Goal: Task Accomplishment & Management: Complete application form

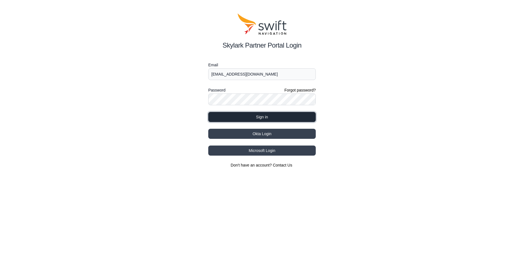
click at [258, 115] on button "Sign in" at bounding box center [261, 117] width 107 height 10
click at [264, 111] on form "Email joelp@intermtnsales.com Password Forgot password? Sign in" at bounding box center [261, 92] width 107 height 60
click at [263, 117] on button "Sign in" at bounding box center [261, 117] width 107 height 10
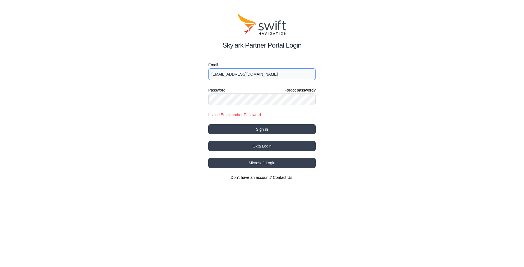
click at [268, 75] on input "joelp@intermtnsales.com" at bounding box center [261, 74] width 107 height 12
type input "joelp@intermtnsales.com"
drag, startPoint x: 197, startPoint y: 96, endPoint x: 203, endPoint y: 98, distance: 6.4
click at [197, 96] on div "Skylark Partner Portal Login Email joelp@intermtnsales.com Password Forgot pass…" at bounding box center [262, 97] width 524 height 194
click at [244, 126] on button "Sign in" at bounding box center [261, 129] width 107 height 10
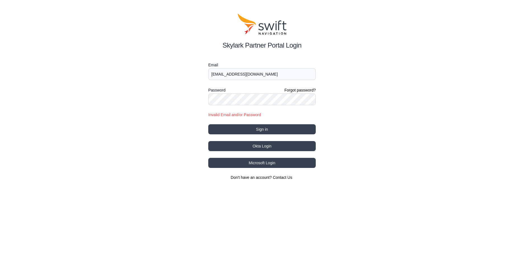
click at [153, 67] on div "Skylark Partner Portal Login Email joelp@intermtnsales.com Password Forgot pass…" at bounding box center [262, 97] width 524 height 194
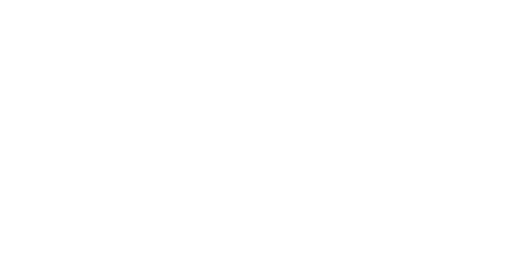
select select
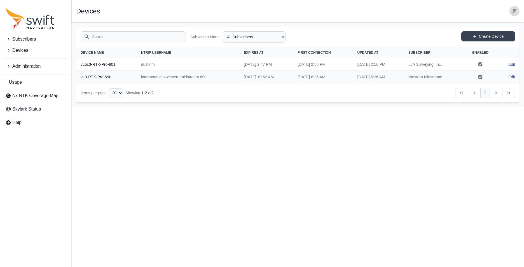
drag, startPoint x: 191, startPoint y: 135, endPoint x: 119, endPoint y: 131, distance: 72.3
click at [191, 107] on html "Subscribers Devices Administration Usage Nx RTK Coverage Map Skylark Status Hel…" at bounding box center [262, 53] width 524 height 107
drag, startPoint x: 18, startPoint y: 41, endPoint x: 40, endPoint y: 44, distance: 22.3
click at [18, 41] on span "Subscribers" at bounding box center [23, 39] width 23 height 7
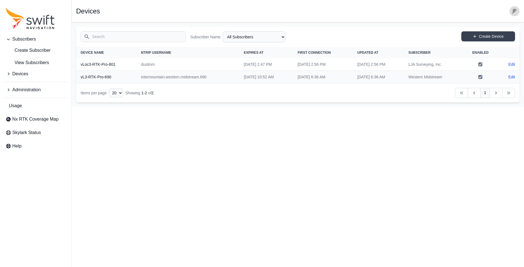
click at [23, 74] on span "Devices" at bounding box center [20, 73] width 16 height 7
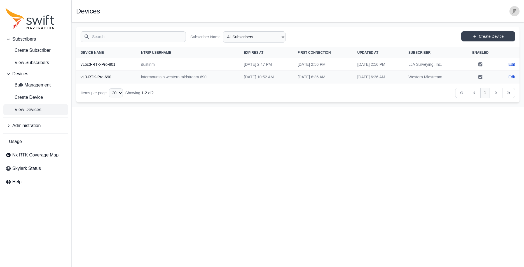
click at [30, 110] on span "View Devices" at bounding box center [24, 109] width 36 height 7
click at [28, 98] on span "Create Device" at bounding box center [24, 97] width 37 height 7
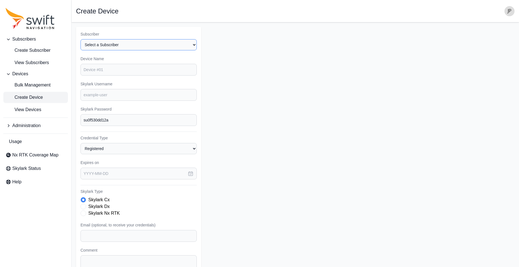
click at [92, 44] on select "Select a Subscriber LJA Surveying, Inc. Western Midstream" at bounding box center [139, 44] width 116 height 11
click at [288, 50] on form "Subscriber Select a Subscriber LJA Surveying, Inc. Western Midstream Device Nam…" at bounding box center [295, 168] width 439 height 282
click at [38, 48] on span "Create Subscriber" at bounding box center [28, 50] width 45 height 7
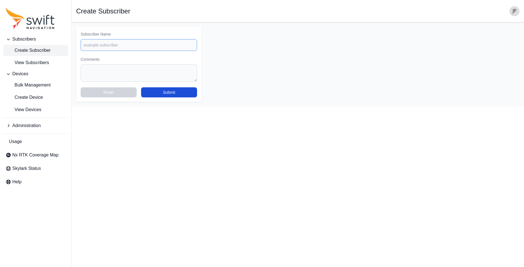
click at [106, 45] on input "Subscriber Name" at bounding box center [139, 45] width 116 height 12
type input "SurvWest vLoc3-RTK-Pro Rental Subscription"
click at [165, 93] on button "Submit" at bounding box center [169, 92] width 56 height 10
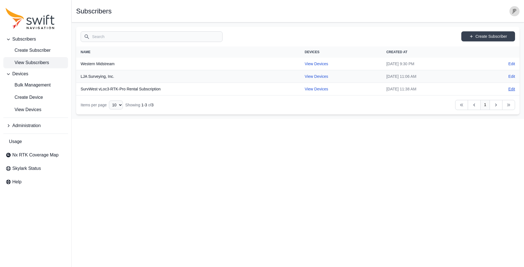
click at [512, 89] on link "Edit" at bounding box center [511, 89] width 7 height 6
click at [24, 53] on span "Create Subscriber" at bounding box center [28, 50] width 45 height 7
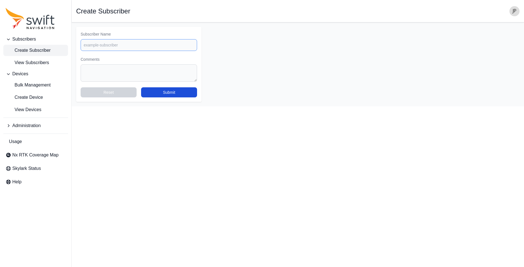
click at [89, 42] on input "Subscriber Name" at bounding box center [139, 45] width 116 height 12
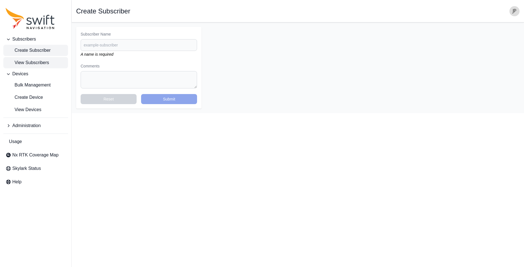
click at [36, 64] on span "View Subscribers" at bounding box center [27, 62] width 43 height 7
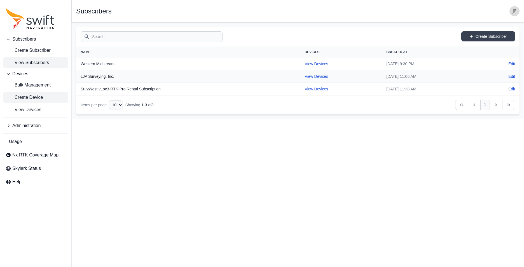
click at [32, 100] on span "Create Device" at bounding box center [24, 97] width 37 height 7
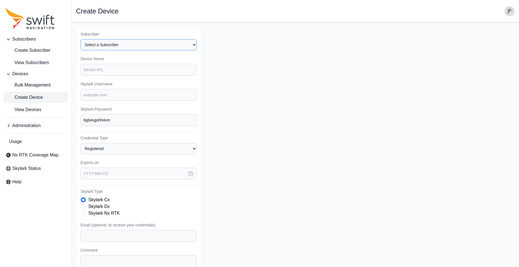
click at [96, 44] on select "Select a Subscriber LJA Surveying, Inc. SurvWest vLoc3-RTK-Pro Rental Subscript…" at bounding box center [139, 44] width 116 height 11
click at [98, 44] on select "Select a Subscriber LJA Surveying, Inc. SurvWest vLoc3-RTK-Pro Rental Subscript…" at bounding box center [139, 44] width 116 height 11
click at [98, 71] on input "Device Name" at bounding box center [139, 70] width 116 height 12
click at [93, 71] on input "Device Name" at bounding box center [139, 70] width 116 height 12
type input "vLoc3-RTK-Pro-798"
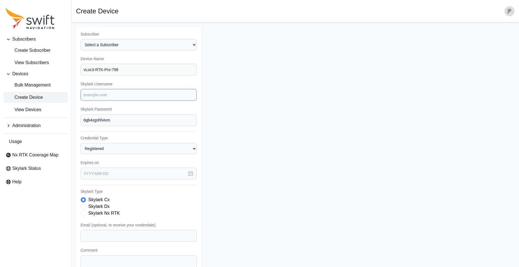
click at [117, 94] on input "Skylark Username" at bounding box center [139, 95] width 116 height 12
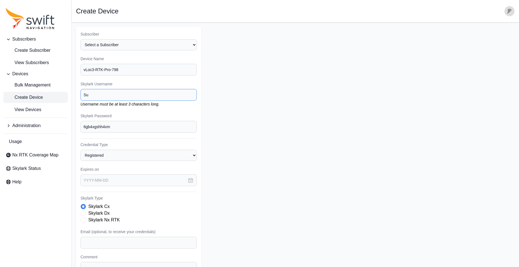
type input "S"
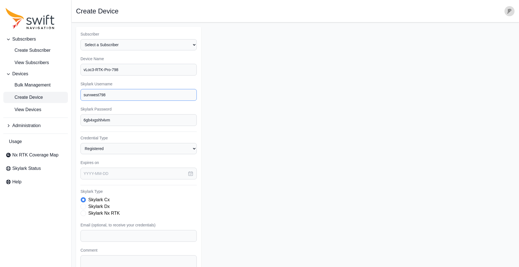
type input "survwest798"
click at [212, 101] on form "Subscriber Select a Subscriber LJA Surveying, Inc. SurvWest vLoc3-RTK-Pro Renta…" at bounding box center [295, 168] width 439 height 282
click at [121, 149] on select "Registered Preprovisioned" at bounding box center [139, 148] width 116 height 11
click at [115, 172] on input "text" at bounding box center [139, 174] width 116 height 12
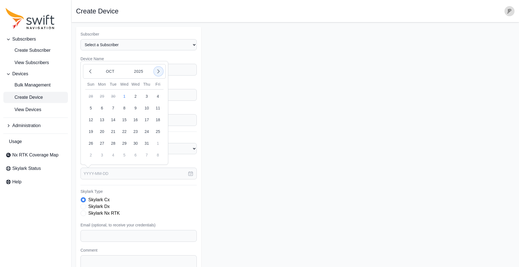
click at [157, 72] on icon "button" at bounding box center [159, 72] width 6 height 6
click at [158, 96] on button "1" at bounding box center [157, 96] width 11 height 11
type input "2025-11-01"
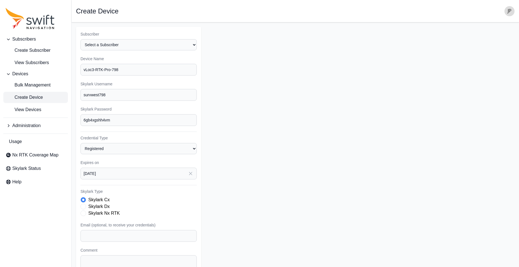
click at [82, 213] on span "Skylark Type" at bounding box center [84, 213] width 6 height 6
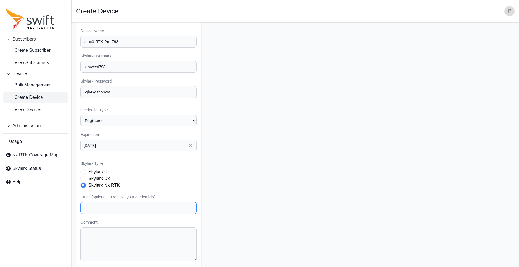
click at [88, 208] on input "Email (optional, to receive your credentials)" at bounding box center [139, 208] width 116 height 12
click at [102, 205] on input "Email (optional, to receive your credentials)" at bounding box center [139, 208] width 116 height 12
paste input "bbelmont@survwest.com"
type input "bbelmont@survwest.com"
click at [105, 240] on textarea "Comment" at bounding box center [139, 244] width 116 height 34
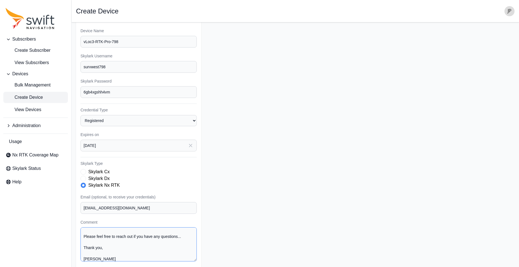
scroll to position [0, 0]
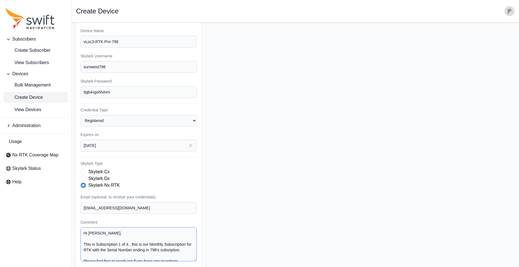
drag, startPoint x: 93, startPoint y: 257, endPoint x: 70, endPoint y: 220, distance: 43.8
click at [70, 220] on div "Subscribers Create Subscriber View Subscribers Devices Bulk Management Create D…" at bounding box center [259, 139] width 519 height 291
drag, startPoint x: 245, startPoint y: 242, endPoint x: 207, endPoint y: 245, distance: 37.6
click at [245, 242] on form "Subscriber Select a Subscriber LJA Surveying, Inc. SurvWest vLoc3-RTK-Pro Renta…" at bounding box center [295, 140] width 439 height 282
click at [263, 179] on form "Subscriber Select a Subscriber LJA Surveying, Inc. SurvWest vLoc3-RTK-Pro Renta…" at bounding box center [295, 140] width 439 height 282
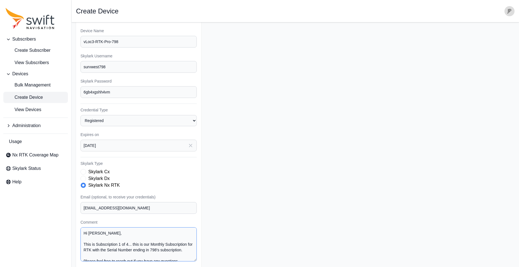
drag, startPoint x: 94, startPoint y: 256, endPoint x: 72, endPoint y: 223, distance: 40.3
click at [72, 223] on main "Open sidebar Create Device Subscriber Select a Subscriber LJA Surveying, Inc. S…" at bounding box center [296, 139] width 448 height 291
type textarea "Hi Bobby, This is Subscription 1 of 4... this is our Monthly Subscription for R…"
drag, startPoint x: 352, startPoint y: 141, endPoint x: 355, endPoint y: 142, distance: 2.9
click at [352, 141] on form "Subscriber Select a Subscriber LJA Surveying, Inc. SurvWest vLoc3-RTK-Pro Renta…" at bounding box center [295, 140] width 439 height 282
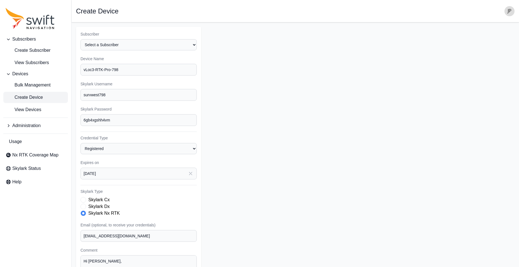
scroll to position [47, 0]
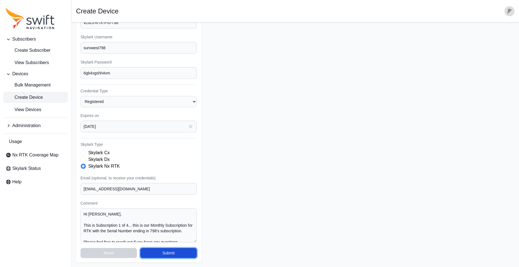
drag, startPoint x: 172, startPoint y: 251, endPoint x: 184, endPoint y: 245, distance: 13.0
click at [172, 251] on button "Submit" at bounding box center [168, 253] width 56 height 10
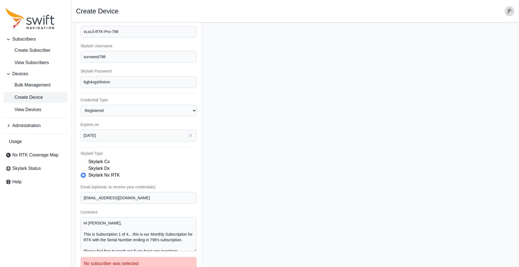
scroll to position [0, 0]
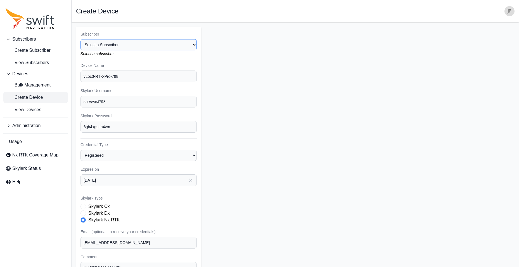
drag, startPoint x: 104, startPoint y: 44, endPoint x: 107, endPoint y: 51, distance: 7.4
click at [104, 44] on select "Select a Subscriber LJA Surveying, Inc. SurvWest vLoc3-RTK-Pro Rental Subscript…" at bounding box center [139, 44] width 116 height 11
select select "f4d138a0-5aeb-4afa-a3e3-f7d1f1ca9ec0"
click at [81, 39] on select "Select a Subscriber LJA Surveying, Inc. SurvWest vLoc3-RTK-Pro Rental Subscript…" at bounding box center [139, 44] width 116 height 11
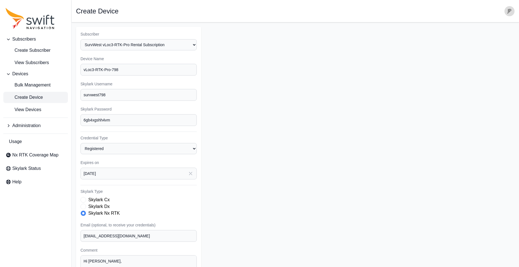
click at [228, 79] on form "Subscriber Select a Subscriber LJA Surveying, Inc. SurvWest vLoc3-RTK-Pro Renta…" at bounding box center [295, 168] width 439 height 282
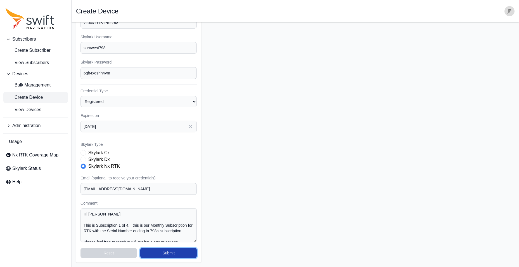
click at [162, 254] on button "Submit" at bounding box center [168, 253] width 56 height 10
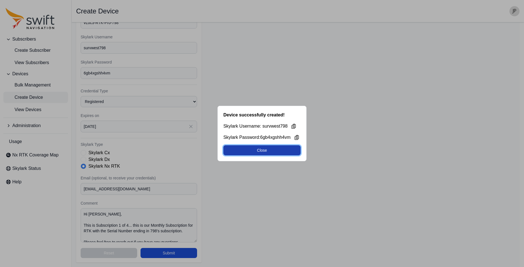
click at [259, 149] on button "Close" at bounding box center [261, 150] width 77 height 10
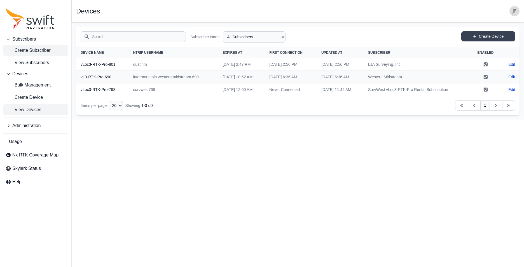
click at [29, 51] on span "Create Subscriber" at bounding box center [28, 50] width 45 height 7
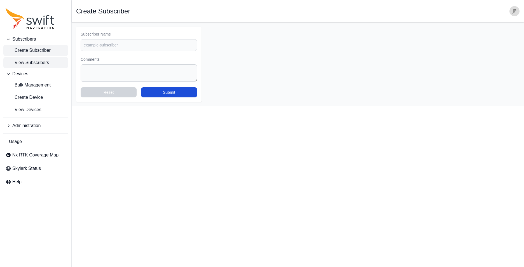
click at [38, 62] on span "View Subscribers" at bounding box center [27, 62] width 43 height 7
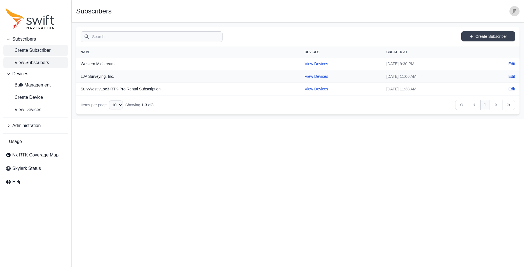
click at [25, 51] on span "Create Subscriber" at bounding box center [28, 50] width 45 height 7
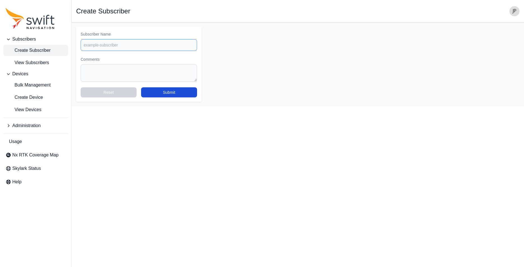
click at [88, 44] on input "Subscriber Name" at bounding box center [139, 45] width 116 height 12
click at [41, 64] on span "View Subscribers" at bounding box center [27, 62] width 43 height 7
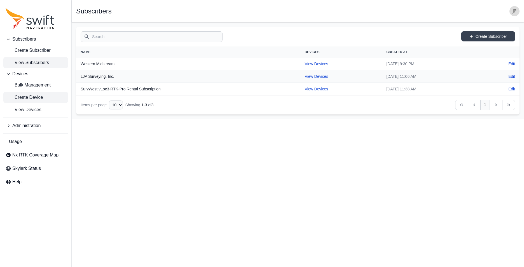
click at [25, 96] on span "Create Device" at bounding box center [24, 97] width 37 height 7
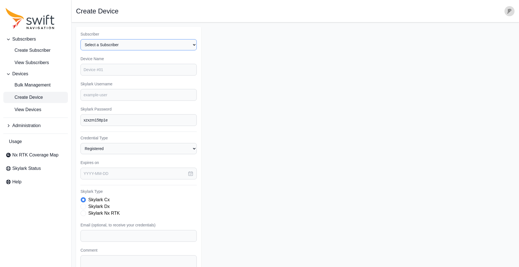
drag, startPoint x: 102, startPoint y: 46, endPoint x: 101, endPoint y: 50, distance: 4.5
click at [102, 46] on select "Select a Subscriber LJA Surveying, Inc. SurvWest vLoc3-RTK-Pro Rental Subscript…" at bounding box center [139, 44] width 116 height 11
select select "f4d138a0-5aeb-4afa-a3e3-f7d1f1ca9ec0"
click at [81, 39] on select "Select a Subscriber LJA Surveying, Inc. SurvWest vLoc3-RTK-Pro Rental Subscript…" at bounding box center [139, 44] width 116 height 11
click at [96, 69] on input "Device Name" at bounding box center [139, 70] width 116 height 12
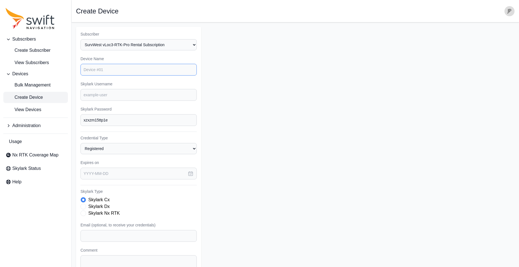
click at [103, 70] on input "Device Name" at bounding box center [139, 70] width 116 height 12
type input "survwest799"
click at [97, 70] on input "survwest799" at bounding box center [139, 70] width 116 height 12
drag, startPoint x: 109, startPoint y: 70, endPoint x: 76, endPoint y: 70, distance: 33.6
click at [76, 70] on main "Open sidebar Create Device Subscriber Select a Subscriber LJA Surveying, Inc. S…" at bounding box center [296, 167] width 448 height 291
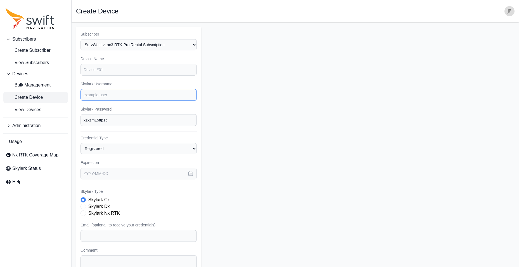
click at [92, 94] on input "Skylark Username" at bounding box center [139, 95] width 116 height 12
paste input "survwest799"
type input "survwest799"
click at [96, 70] on input "Device Name" at bounding box center [139, 70] width 116 height 12
type input "vLoc3-RTK-Pro-799"
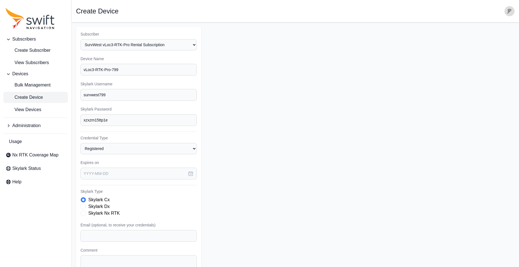
click at [85, 102] on div "Subscriber Select a Subscriber LJA Surveying, Inc. SurvWest vLoc3-RTK-Pro Renta…" at bounding box center [138, 168] width 125 height 282
drag, startPoint x: 98, startPoint y: 147, endPoint x: 102, endPoint y: 152, distance: 5.8
click at [98, 147] on select "Registered Preprovisioned" at bounding box center [139, 148] width 116 height 11
click at [81, 143] on select "Registered Preprovisioned" at bounding box center [139, 148] width 116 height 11
drag, startPoint x: 95, startPoint y: 147, endPoint x: 94, endPoint y: 155, distance: 7.9
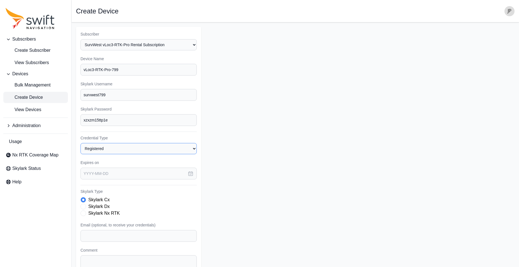
click at [95, 147] on select "Registered Preprovisioned" at bounding box center [139, 148] width 116 height 11
click at [92, 175] on input "text" at bounding box center [139, 174] width 116 height 12
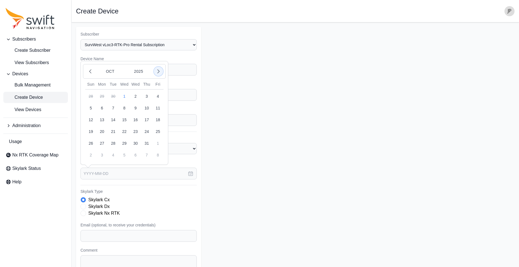
click at [157, 69] on icon "button" at bounding box center [159, 72] width 6 height 6
click at [158, 96] on button "1" at bounding box center [157, 96] width 11 height 11
type input "2025-11-01"
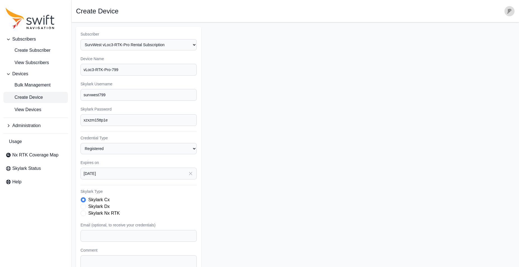
click at [83, 213] on span "Skylark Type" at bounding box center [84, 213] width 6 height 6
click at [182, 192] on label "Skylark Type" at bounding box center [139, 191] width 116 height 6
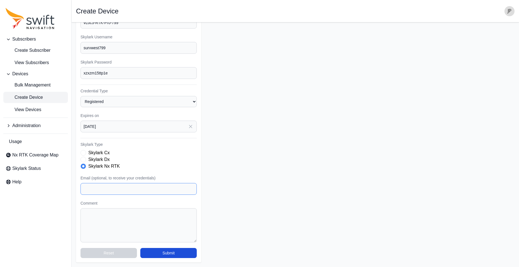
click at [101, 190] on input "Email (optional, to receive your credentials)" at bounding box center [139, 189] width 116 height 12
click at [482, 144] on form "Subscriber Select a Subscriber LJA Surveying, Inc. SurvWest vLoc3-RTK-Pro Renta…" at bounding box center [295, 121] width 439 height 282
click at [87, 187] on input "Email (optional, to receive your credentials)" at bounding box center [139, 189] width 116 height 12
paste input "bbelmont@survwest.com"
type input "bbelmont@survwest.com"
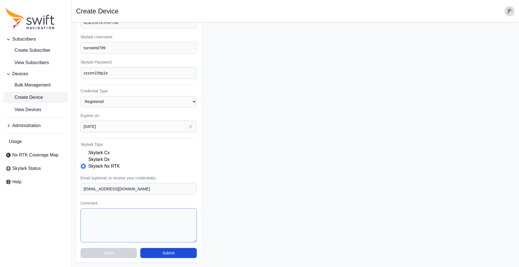
click at [114, 220] on textarea "Comment" at bounding box center [139, 225] width 116 height 34
paste textarea "Hi Bobby, This is Subscription 1 of 4... this is our Monthly Subscription for R…"
click at [120, 226] on textarea "Hi Bobby, This is Subscription 1 of 4... this is our Monthly Subscription for R…" at bounding box center [139, 225] width 116 height 34
click at [162, 230] on textarea "Hi Bobby, This is Subscription 2 of 4... this is our Monthly Subscription for R…" at bounding box center [139, 225] width 116 height 34
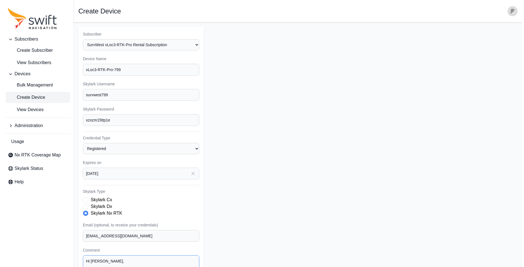
scroll to position [47, 0]
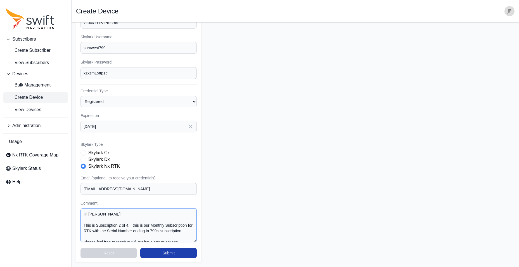
type textarea "Hi Bobby, This is Subscription 2 of 4... this is our Monthly Subscription for R…"
click at [176, 253] on button "Submit" at bounding box center [168, 253] width 56 height 10
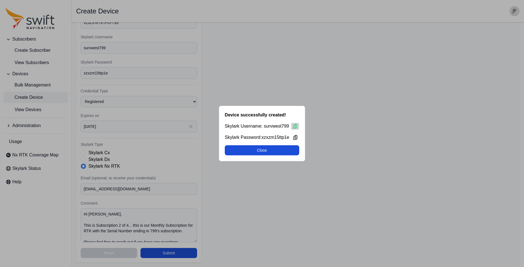
click at [293, 125] on icon at bounding box center [295, 126] width 4 height 4
click at [297, 137] on icon at bounding box center [295, 138] width 6 height 6
click at [266, 150] on button "Close" at bounding box center [262, 150] width 74 height 10
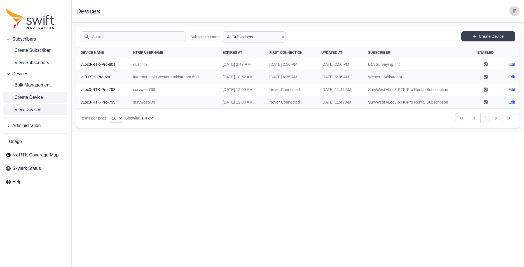
click at [32, 99] on span "Create Device" at bounding box center [24, 97] width 37 height 7
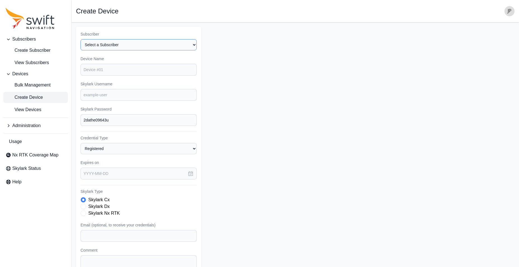
drag, startPoint x: 110, startPoint y: 44, endPoint x: 112, endPoint y: 50, distance: 6.3
click at [110, 44] on select "Select a Subscriber LJA Surveying, Inc. SurvWest vLoc3-RTK-Pro Rental Subscript…" at bounding box center [139, 44] width 116 height 11
select select "f4d138a0-5aeb-4afa-a3e3-f7d1f1ca9ec0"
click at [81, 39] on select "Select a Subscriber LJA Surveying, Inc. SurvWest vLoc3-RTK-Pro Rental Subscript…" at bounding box center [139, 44] width 116 height 11
click at [102, 71] on input "Device Name" at bounding box center [139, 70] width 116 height 12
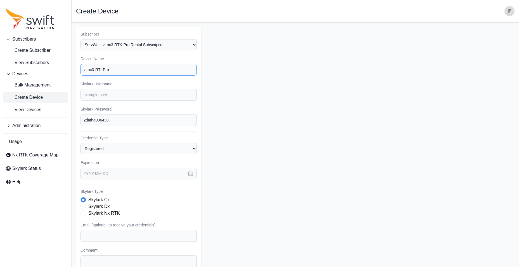
click at [126, 67] on input "vLoc3-RTI-Pro-" at bounding box center [139, 70] width 116 height 12
type input "vLoc3-RTI-Pro-011"
drag, startPoint x: 99, startPoint y: 95, endPoint x: 106, endPoint y: 92, distance: 7.8
click at [99, 95] on input "Skylark Username" at bounding box center [139, 95] width 116 height 12
type input "survwest011"
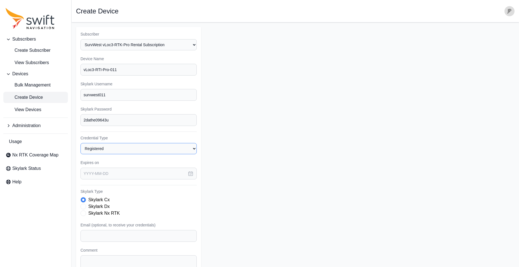
click at [105, 148] on select "Registered Preprovisioned" at bounding box center [139, 148] width 116 height 11
drag, startPoint x: 105, startPoint y: 148, endPoint x: 105, endPoint y: 151, distance: 3.1
click at [105, 148] on select "Registered Preprovisioned" at bounding box center [139, 148] width 116 height 11
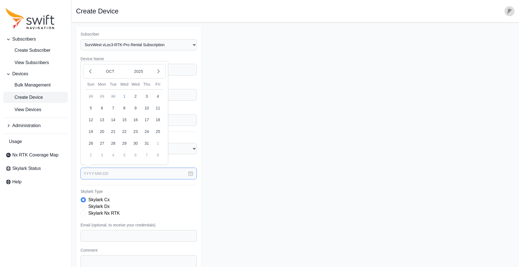
drag, startPoint x: 100, startPoint y: 174, endPoint x: 154, endPoint y: 174, distance: 54.3
click at [101, 174] on input "text" at bounding box center [139, 174] width 116 height 12
click at [192, 173] on icon "button" at bounding box center [191, 174] width 6 height 6
click at [158, 73] on icon "button" at bounding box center [159, 72] width 6 height 6
click at [159, 95] on button "1" at bounding box center [157, 96] width 11 height 11
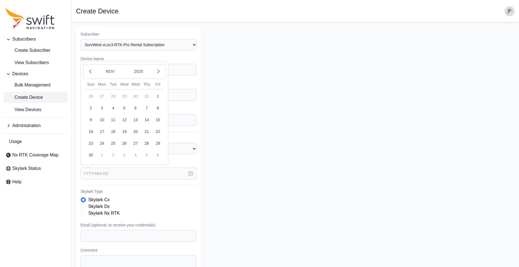
type input "2025-11-01"
click at [243, 106] on form "Subscriber Select a Subscriber LJA Surveying, Inc. SurvWest vLoc3-RTK-Pro Renta…" at bounding box center [295, 168] width 439 height 282
click at [84, 213] on span "Skylark Type" at bounding box center [84, 213] width 6 height 6
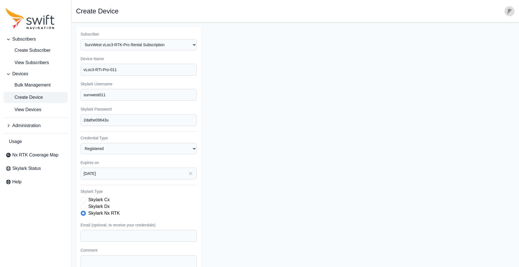
scroll to position [28, 0]
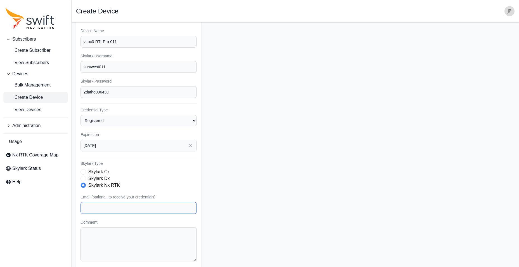
click at [91, 209] on input "Email (optional, to receive your credentials)" at bounding box center [139, 208] width 116 height 12
click at [137, 236] on textarea "Comment" at bounding box center [139, 244] width 116 height 34
click at [102, 241] on textarea "Comment" at bounding box center [139, 244] width 116 height 34
click at [11, 219] on div "Subscribers Create Subscriber View Subscribers Devices Bulk Management Create D…" at bounding box center [35, 133] width 71 height 267
click at [104, 209] on input "Email (optional, to receive your credentials)" at bounding box center [139, 208] width 116 height 12
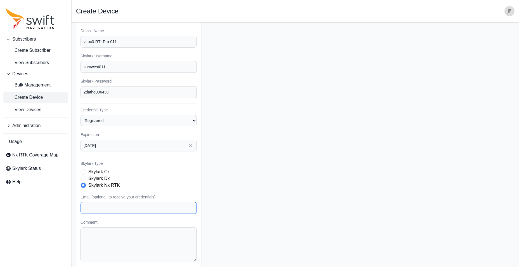
paste input "bbelmont@survwest.com"
type input "bbelmont@survwest.com"
click at [135, 238] on textarea "Comment" at bounding box center [139, 244] width 116 height 34
click at [29, 245] on div "Subscribers Create Subscriber View Subscribers Devices Bulk Management Create D…" at bounding box center [35, 133] width 71 height 267
click at [86, 232] on textarea "Comment" at bounding box center [139, 244] width 116 height 34
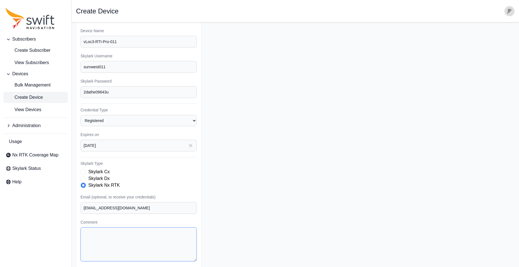
paste textarea "Hi Bobby, This is Subscription 1 of 4... this is our Monthly Subscription for R…"
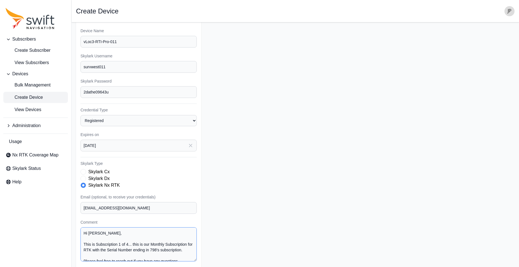
drag, startPoint x: 120, startPoint y: 244, endPoint x: 122, endPoint y: 241, distance: 4.0
click at [120, 244] on textarea "Hi Bobby, This is Subscription 1 of 4... this is our Monthly Subscription for R…" at bounding box center [139, 244] width 116 height 34
click at [162, 250] on textarea "Hi Bobby, This is Subscription 3 of 4... this is our Monthly Subscription for R…" at bounding box center [139, 244] width 116 height 34
type textarea "Hi Bobby, This is Subscription 3 of 4... this is our Monthly Subscription for R…"
click at [262, 227] on form "Subscriber Select a Subscriber LJA Surveying, Inc. SurvWest vLoc3-RTK-Pro Renta…" at bounding box center [295, 140] width 439 height 282
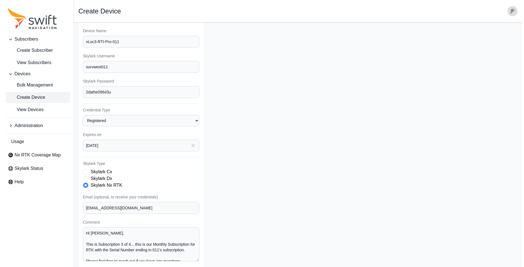
scroll to position [47, 0]
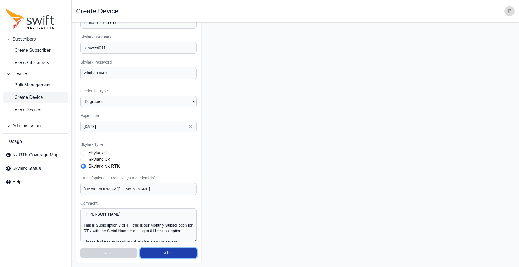
click at [169, 256] on button "Submit" at bounding box center [168, 253] width 56 height 10
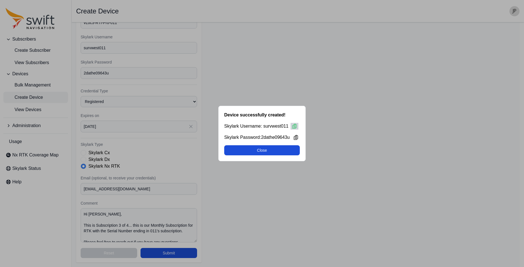
click at [295, 126] on icon at bounding box center [294, 126] width 6 height 6
click at [298, 137] on icon at bounding box center [296, 138] width 6 height 6
click at [275, 152] on button "Close" at bounding box center [262, 150] width 76 height 10
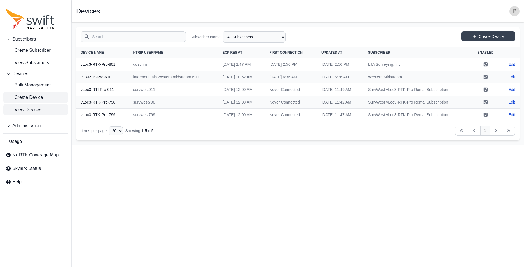
drag, startPoint x: 29, startPoint y: 96, endPoint x: 32, endPoint y: 95, distance: 3.4
click at [30, 96] on span "Create Device" at bounding box center [24, 97] width 37 height 7
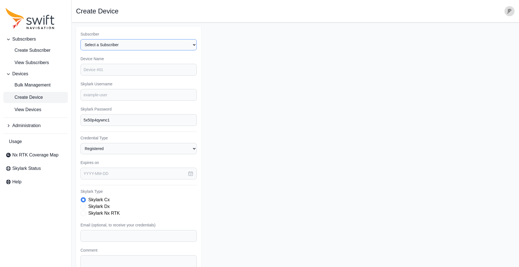
click at [117, 43] on select "Select a Subscriber LJA Surveying, Inc. SurvWest vLoc3-RTK-Pro Rental Subscript…" at bounding box center [139, 44] width 116 height 11
select select "f4d138a0-5aeb-4afa-a3e3-f7d1f1ca9ec0"
click at [81, 39] on select "Select a Subscriber LJA Surveying, Inc. SurvWest vLoc3-RTK-Pro Rental Subscript…" at bounding box center [139, 44] width 116 height 11
drag, startPoint x: 103, startPoint y: 70, endPoint x: 113, endPoint y: 68, distance: 10.0
click at [105, 69] on input "Device Name" at bounding box center [139, 70] width 116 height 12
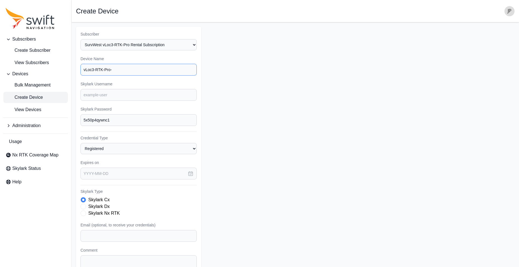
drag, startPoint x: 118, startPoint y: 69, endPoint x: 124, endPoint y: 71, distance: 6.4
click at [118, 69] on input "vLoc3-RTK-Pro-" at bounding box center [139, 70] width 116 height 12
type input "vLoc3-RTK-Pro-686"
click at [91, 93] on input "Skylark Username" at bounding box center [139, 95] width 116 height 12
type input "S"
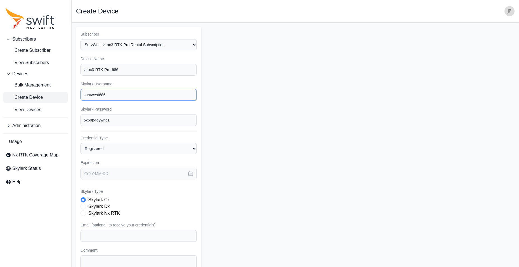
type input "survwest686"
click at [102, 175] on input "text" at bounding box center [139, 174] width 116 height 12
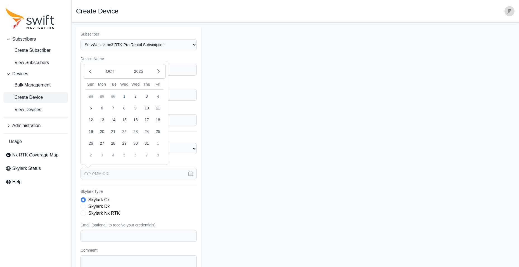
click at [194, 172] on button "button" at bounding box center [191, 174] width 12 height 12
click at [157, 72] on icon "button" at bounding box center [159, 72] width 6 height 6
click at [158, 94] on button "1" at bounding box center [157, 96] width 11 height 11
type input "2025-11-01"
drag, startPoint x: 242, startPoint y: 143, endPoint x: 179, endPoint y: 215, distance: 94.7
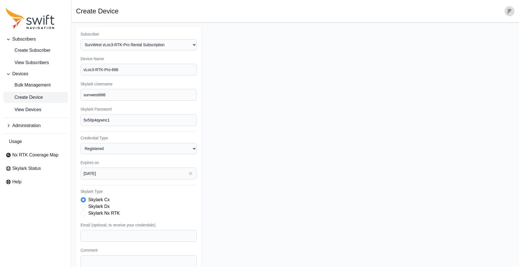
click at [241, 143] on form "Subscriber Select a Subscriber LJA Surveying, Inc. SurvWest vLoc3-RTK-Pro Renta…" at bounding box center [295, 168] width 439 height 282
click at [84, 213] on span "Skylark Type" at bounding box center [84, 213] width 6 height 6
click at [99, 235] on input "Email (optional, to receive your credentials)" at bounding box center [139, 236] width 116 height 12
click at [96, 229] on div "Email (optional, to receive your credentials)" at bounding box center [139, 232] width 116 height 20
click at [95, 234] on input "Email (optional, to receive your credentials)" at bounding box center [139, 236] width 116 height 12
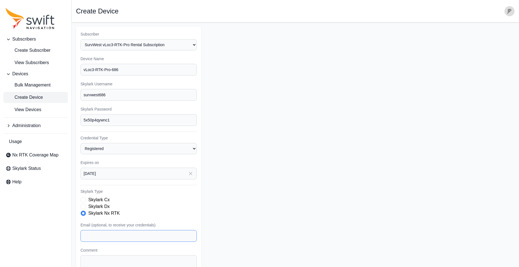
paste input "bbelmont@survwest.com"
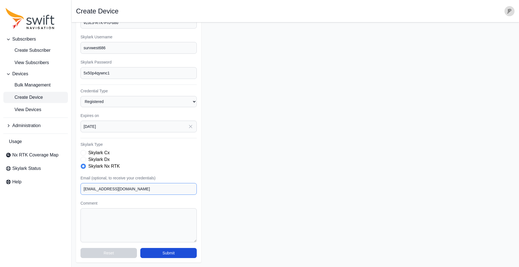
type input "bbelmont@survwest.com"
click at [95, 221] on textarea "Comment" at bounding box center [139, 225] width 116 height 34
paste textarea "Hi Bobby, This is Subscription 1 of 4... this is our Monthly Subscription for R…"
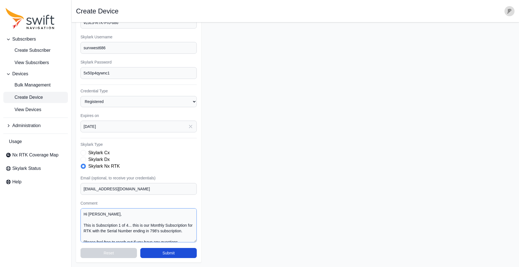
click at [121, 225] on textarea "Hi Bobby, This is Subscription 1 of 4... this is our Monthly Subscription for R…" at bounding box center [139, 225] width 116 height 34
click at [163, 231] on textarea "Hi Bobby, This is Subscription 4 of 4... this is our Monthly Subscription for R…" at bounding box center [139, 225] width 116 height 34
click at [156, 230] on textarea "Hi Bobby, This is Subscription 4 of 4... this is our Monthly Subscription for R…" at bounding box center [139, 225] width 116 height 34
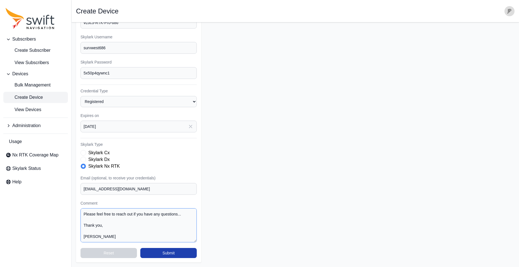
type textarea "Hi Bobby, This is Subscription 4 of 4... this is our Monthly Subscription for R…"
click at [160, 252] on button "Submit" at bounding box center [168, 253] width 56 height 10
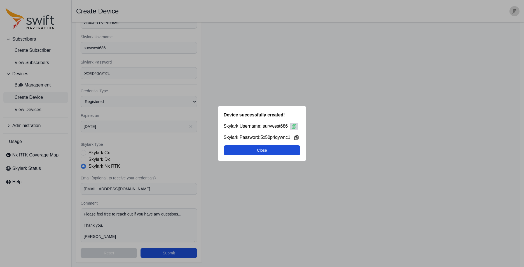
click at [295, 128] on icon at bounding box center [294, 126] width 6 height 6
click at [297, 138] on icon at bounding box center [296, 137] width 4 height 4
